Goal: Task Accomplishment & Management: Use online tool/utility

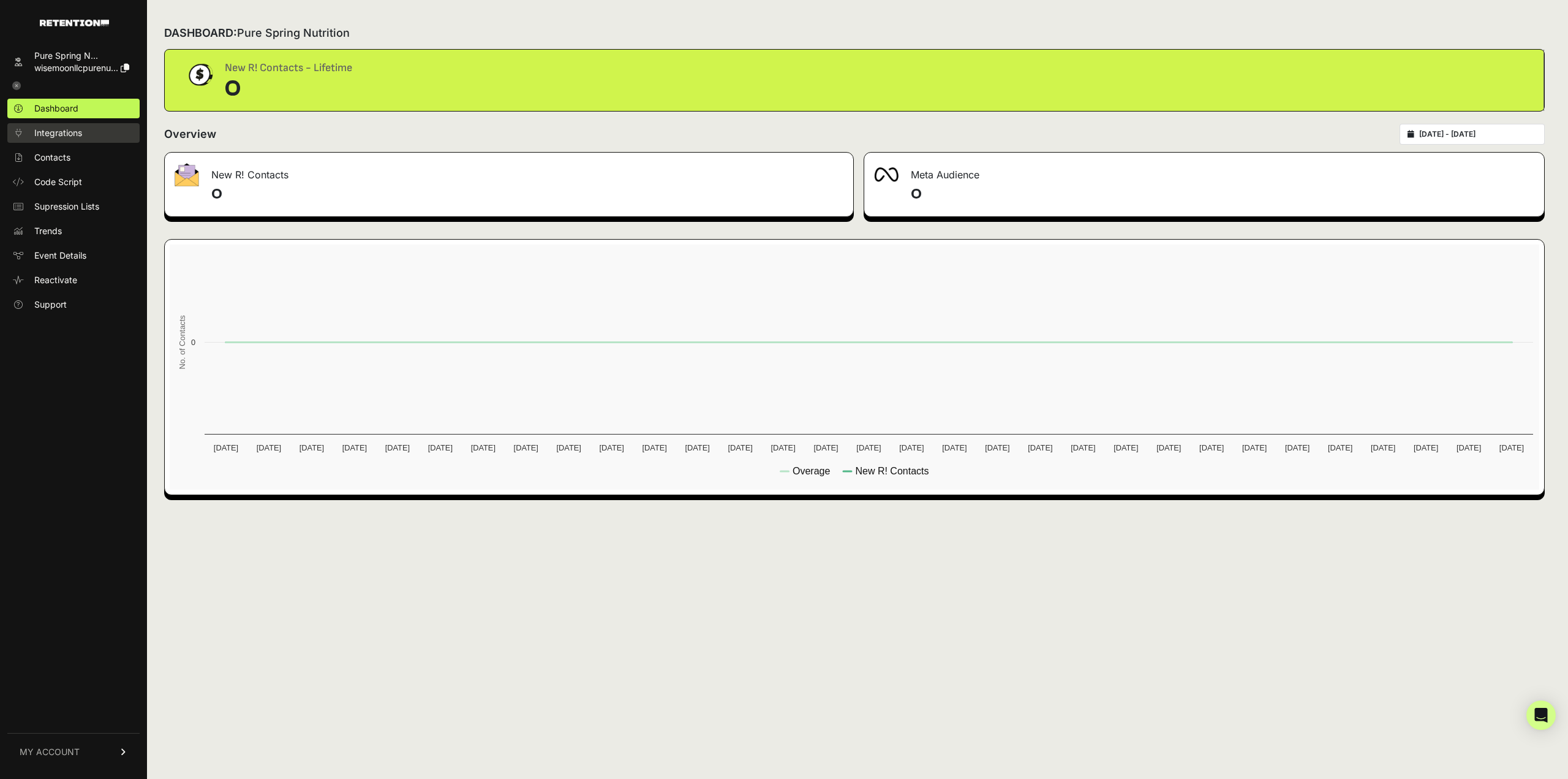
click at [70, 133] on span "Integrations" at bounding box center [58, 132] width 48 height 12
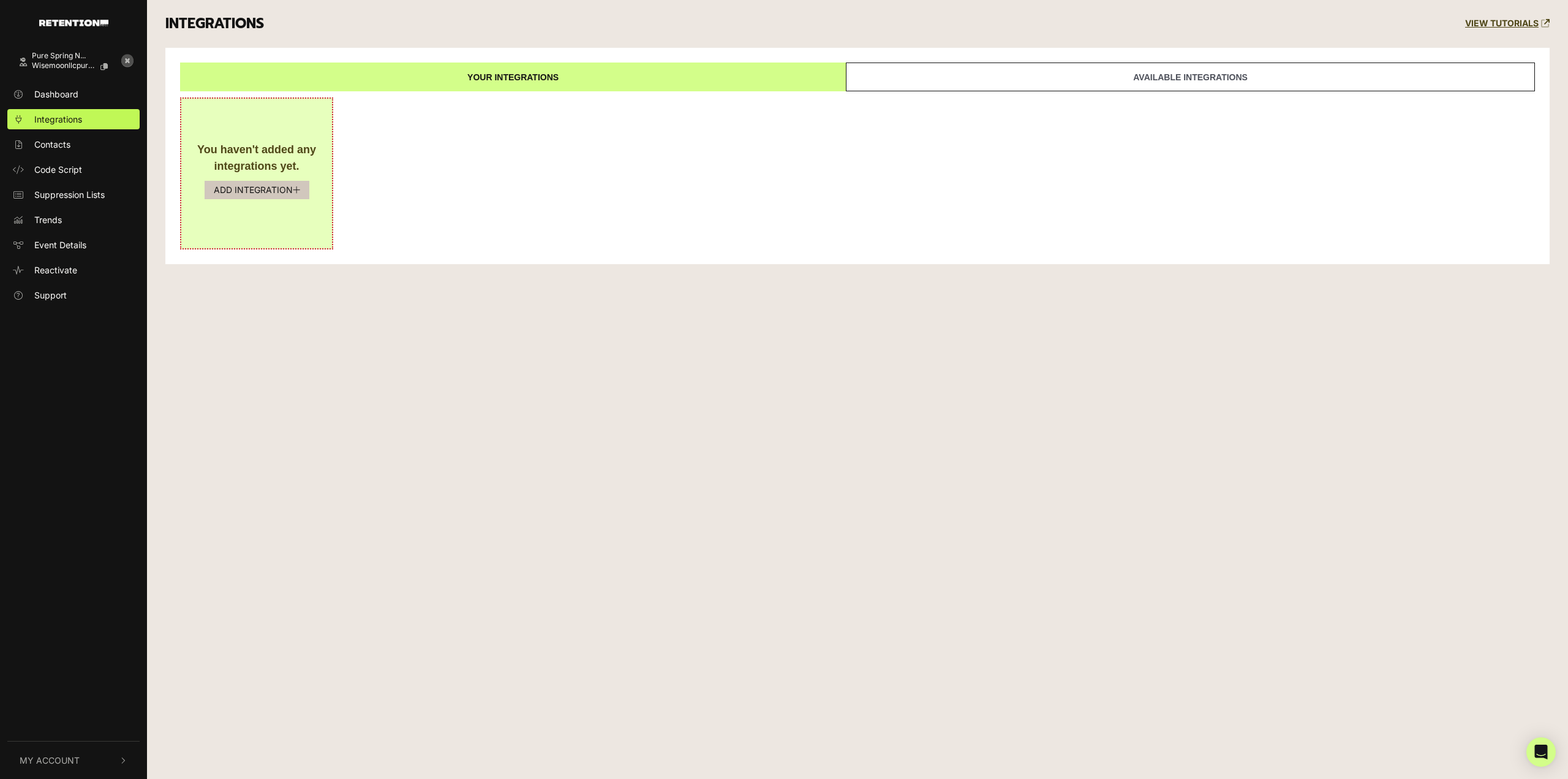
click at [246, 190] on button "ADD INTEGRATION" at bounding box center [257, 190] width 105 height 18
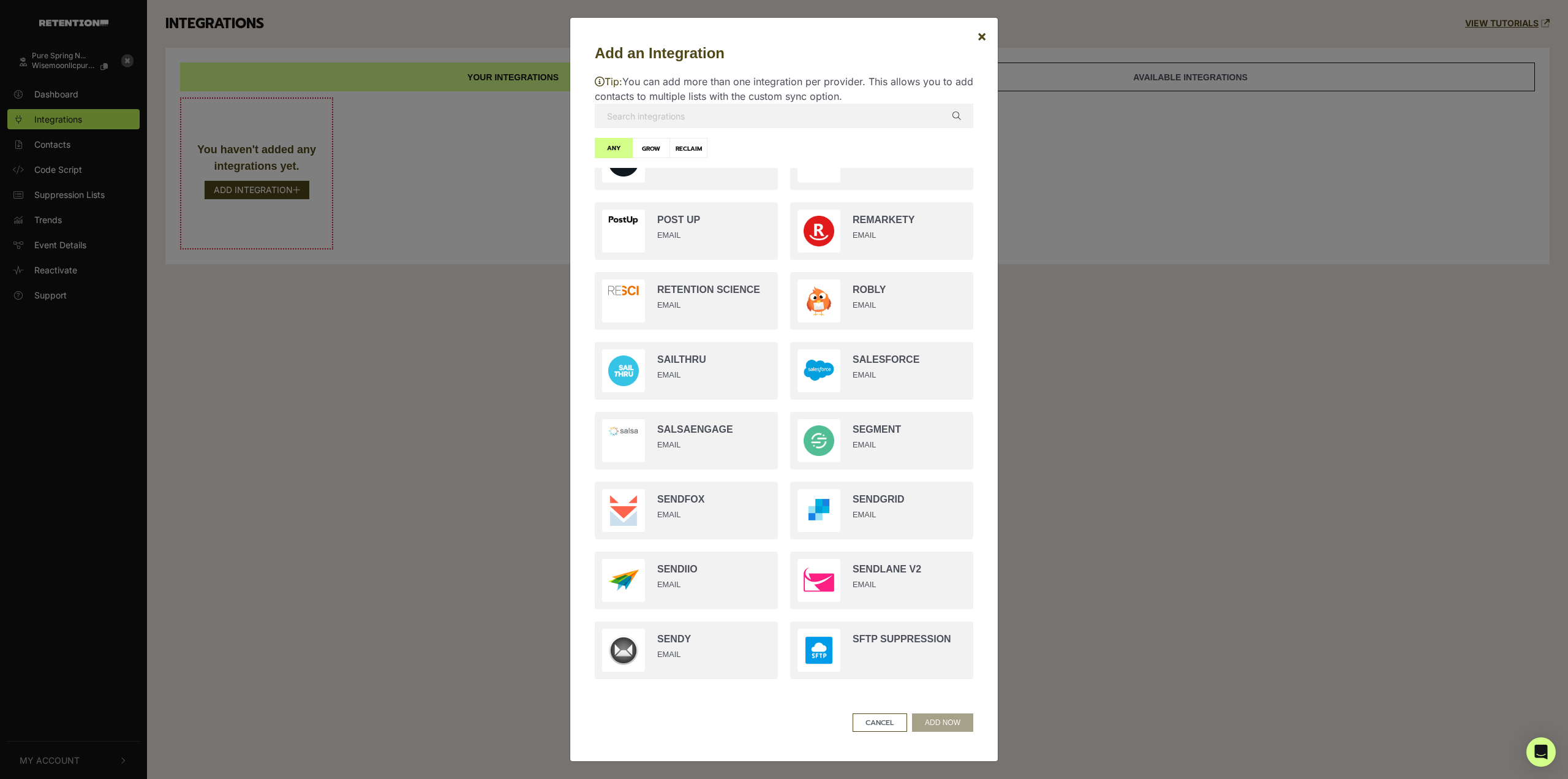
scroll to position [1961, 0]
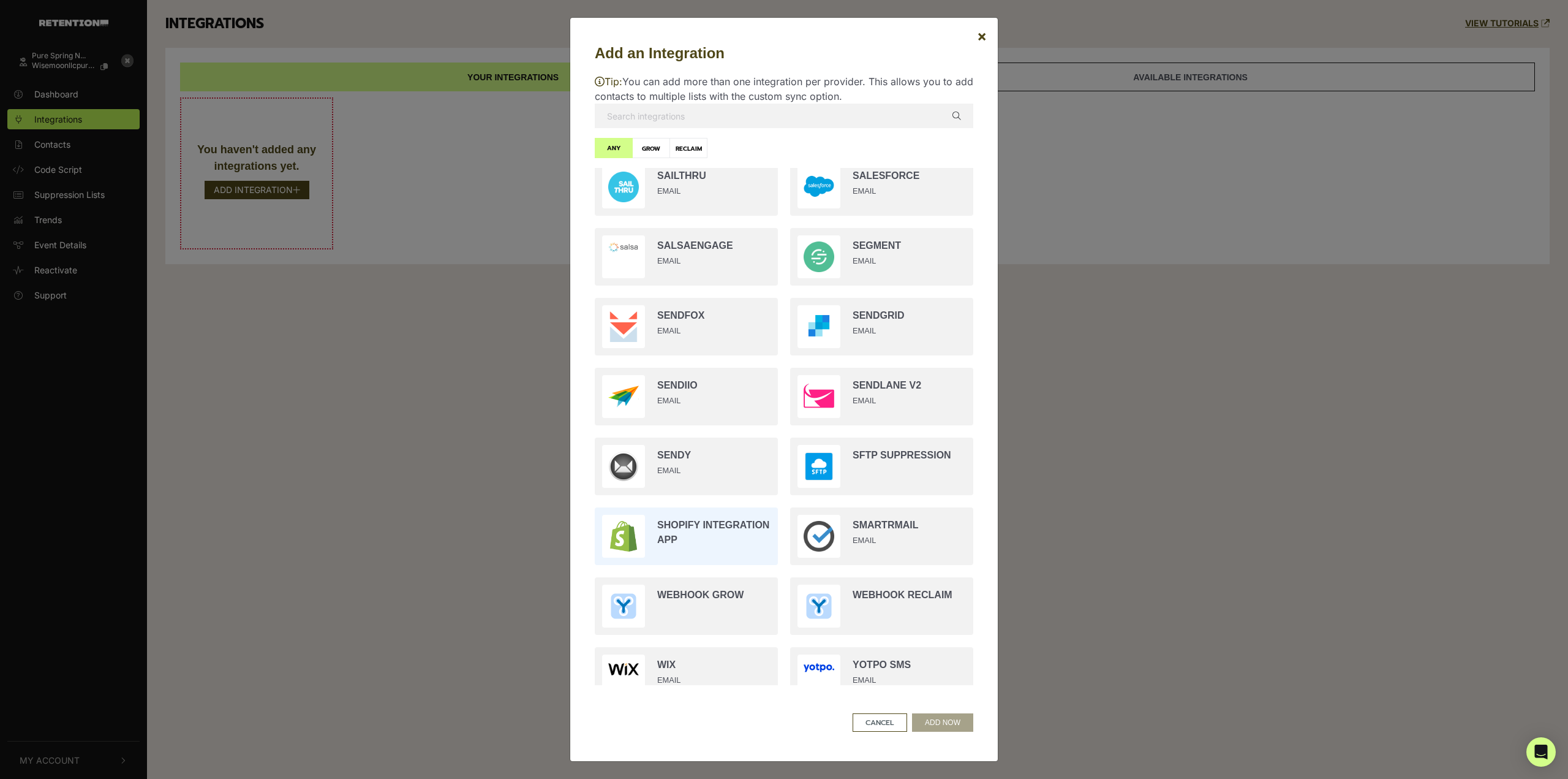
click at [724, 533] on input "radio" at bounding box center [686, 536] width 195 height 70
radio input "true"
click at [935, 717] on button "ADD NOW" at bounding box center [942, 722] width 61 height 18
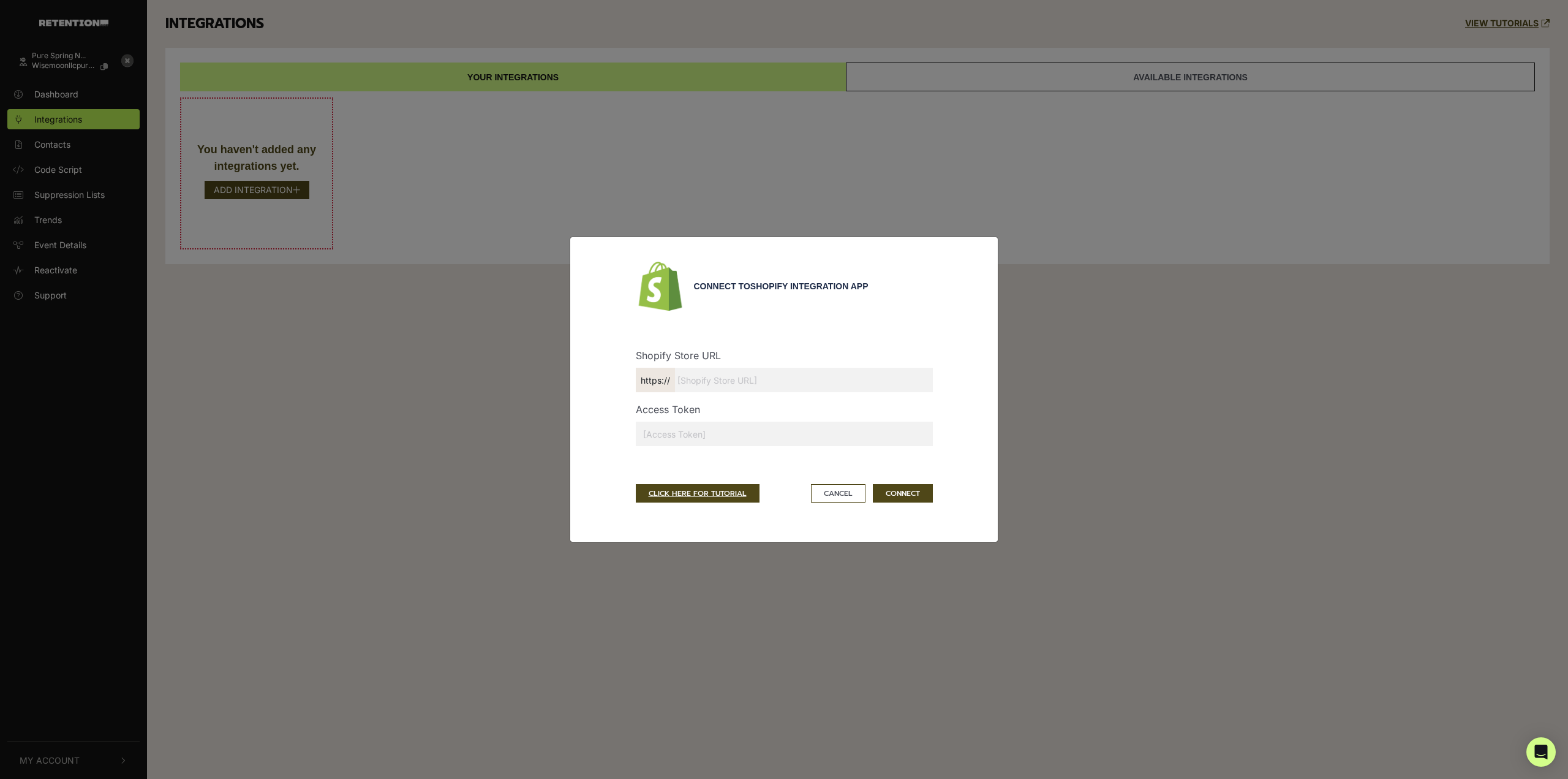
click at [713, 444] on input "text" at bounding box center [784, 433] width 297 height 25
paste input "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"
type input "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"
click at [724, 383] on input "text" at bounding box center [784, 380] width 297 height 25
paste input "admin.shopify.com/store/64b552-2"
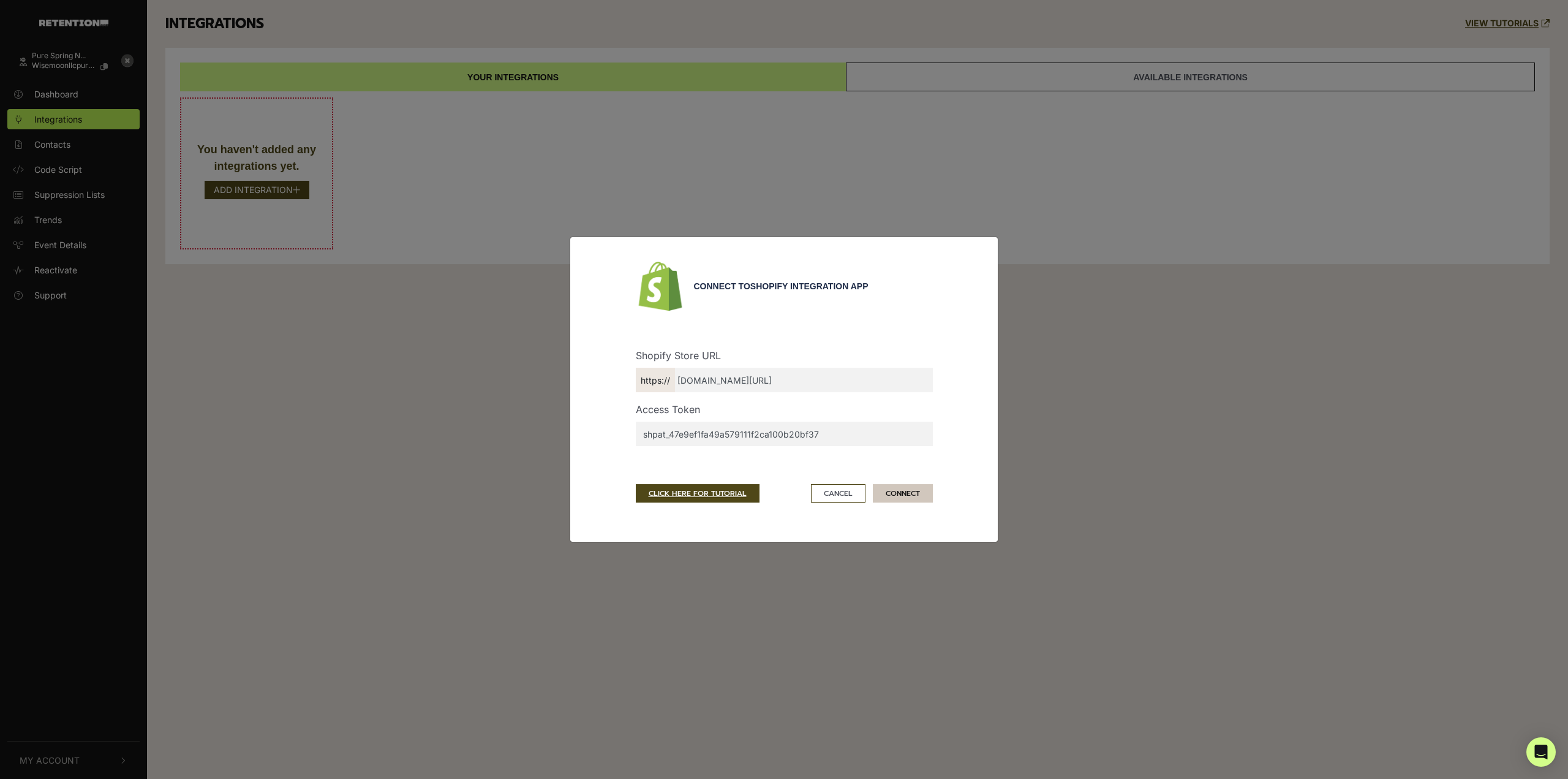
click at [909, 498] on button "CONNECT" at bounding box center [903, 493] width 60 height 18
click at [713, 388] on input "admin.shopify.com/store/64b552-2" at bounding box center [784, 380] width 297 height 25
paste input "64b552-2.myshopify.com"
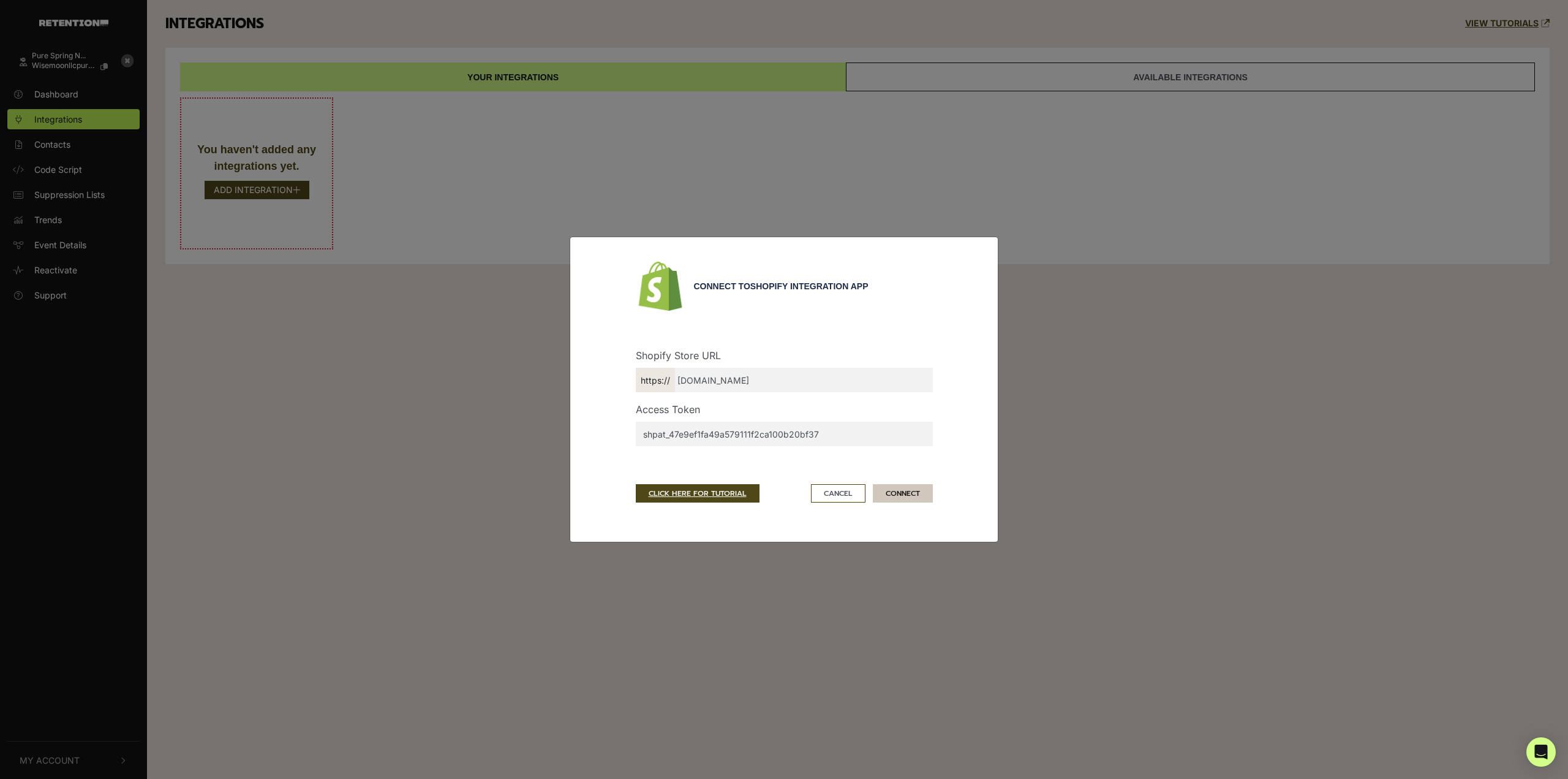
type input "64b552-2.myshopify.com"
click at [895, 494] on button "CONNECT" at bounding box center [903, 493] width 60 height 18
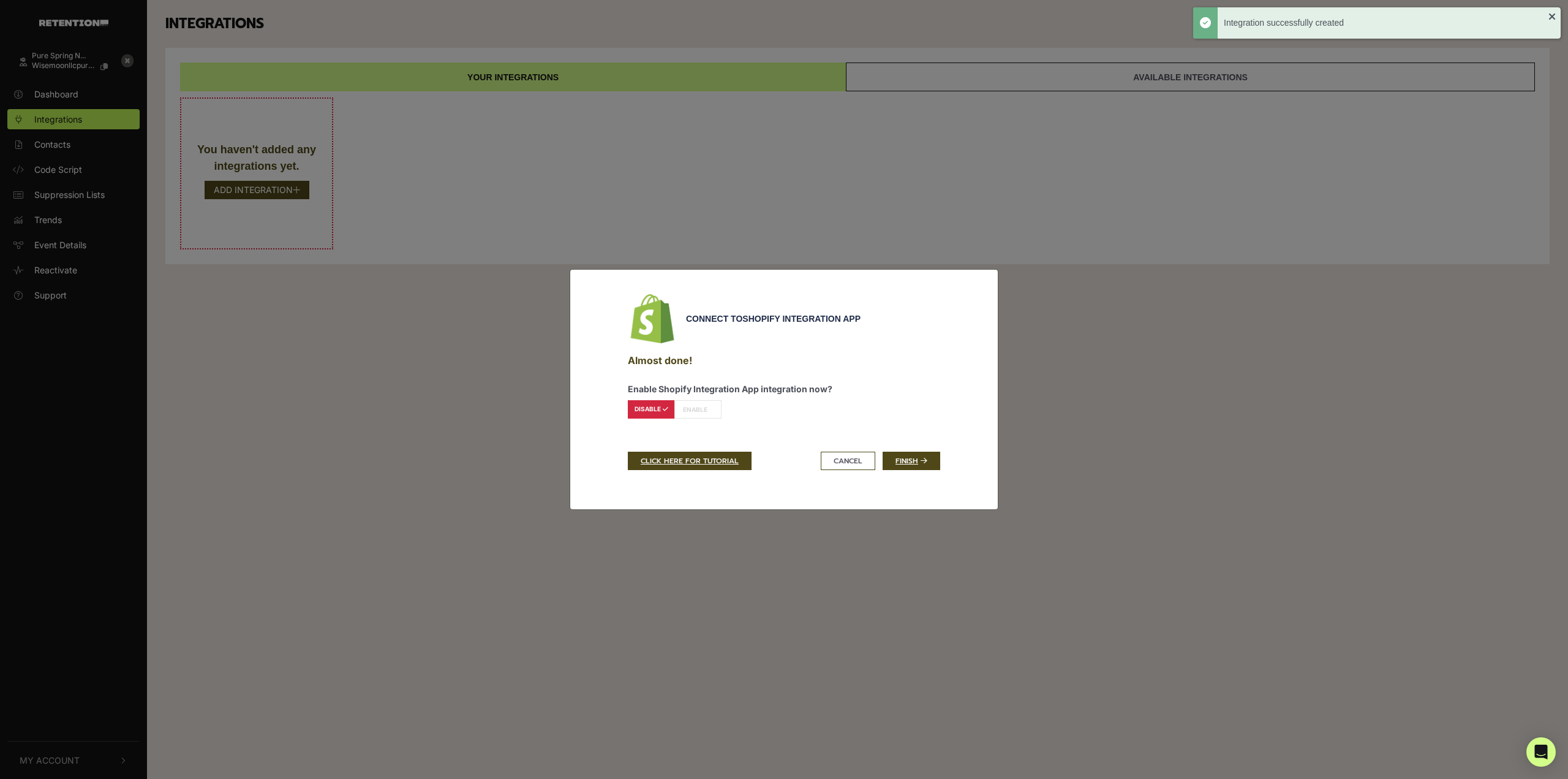
click at [706, 409] on label "ENABLE" at bounding box center [698, 409] width 47 height 18
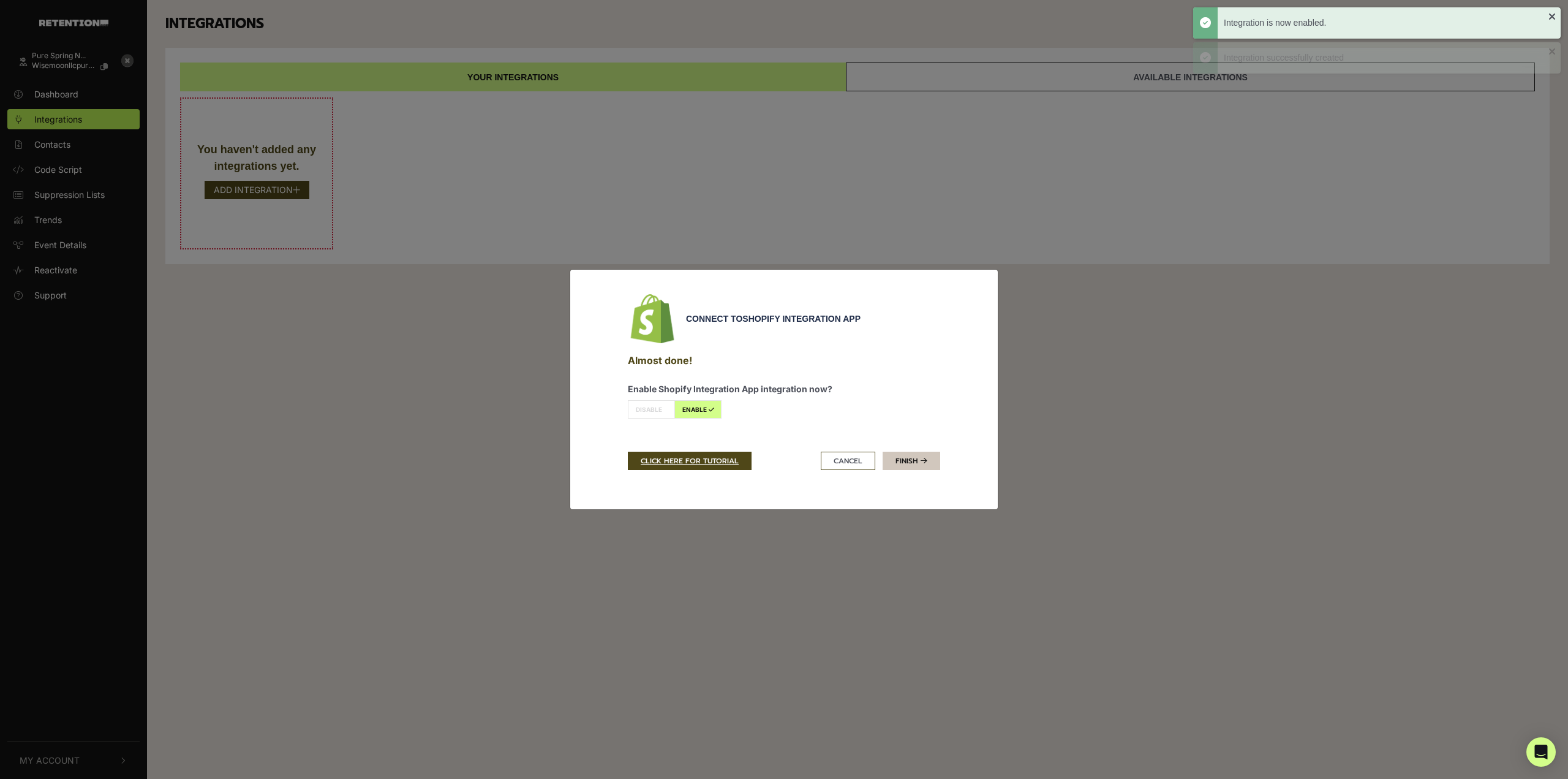
click at [913, 453] on link "Finish" at bounding box center [911, 460] width 57 height 18
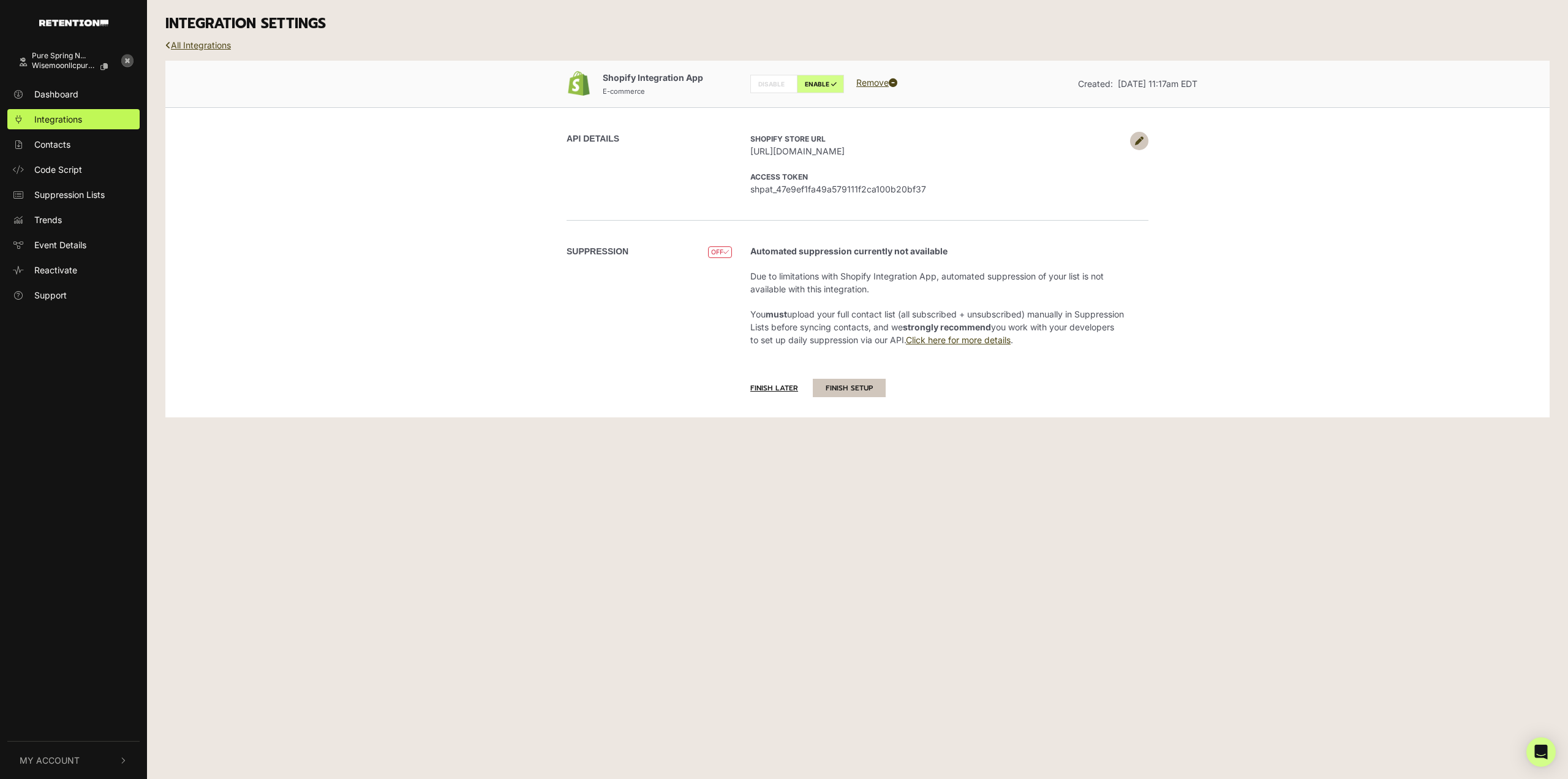
click at [833, 390] on button "FINISH SETUP" at bounding box center [849, 388] width 73 height 18
